Goal: Information Seeking & Learning: Learn about a topic

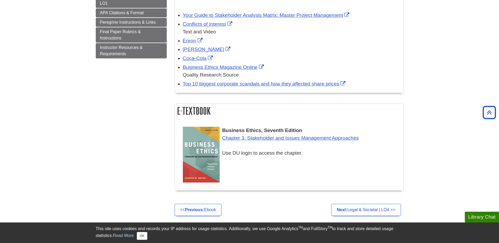
scroll to position [158, 0]
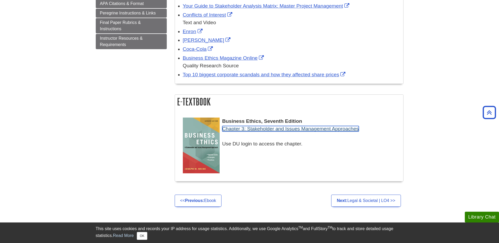
click at [242, 128] on link "Chapter 3: Stakeholder and Issues Management Approaches" at bounding box center [290, 129] width 136 height 6
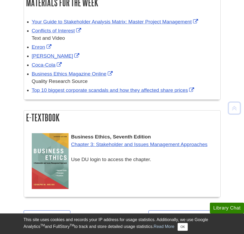
scroll to position [158, 0]
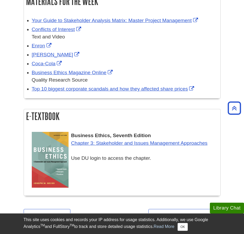
click at [54, 181] on img at bounding box center [50, 160] width 37 height 56
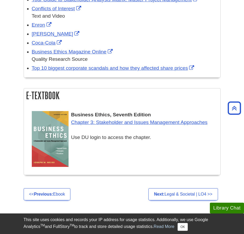
scroll to position [184, 0]
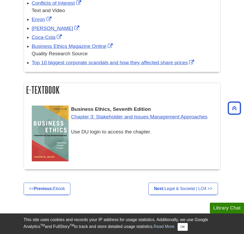
drag, startPoint x: 150, startPoint y: 109, endPoint x: 70, endPoint y: 109, distance: 79.1
click at [70, 109] on div "Business Ethics, Seventh Edition Chapter 3: Stakeholder and Issues Management A…" at bounding box center [125, 120] width 186 height 30
copy span "Business Ethics, Seventh Edition"
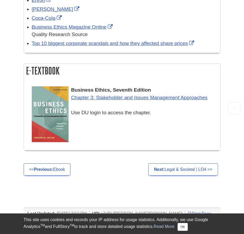
scroll to position [210, 0]
